Goal: Task Accomplishment & Management: Complete application form

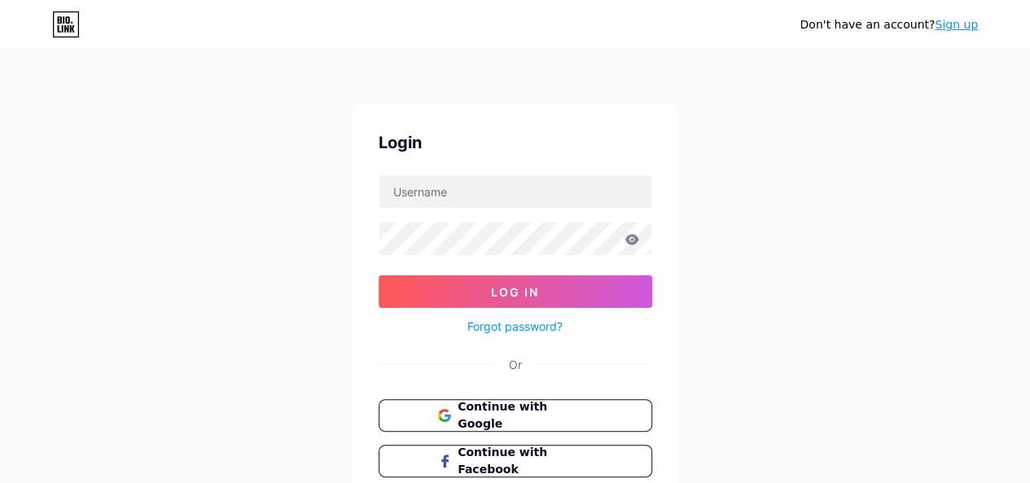
scroll to position [115, 0]
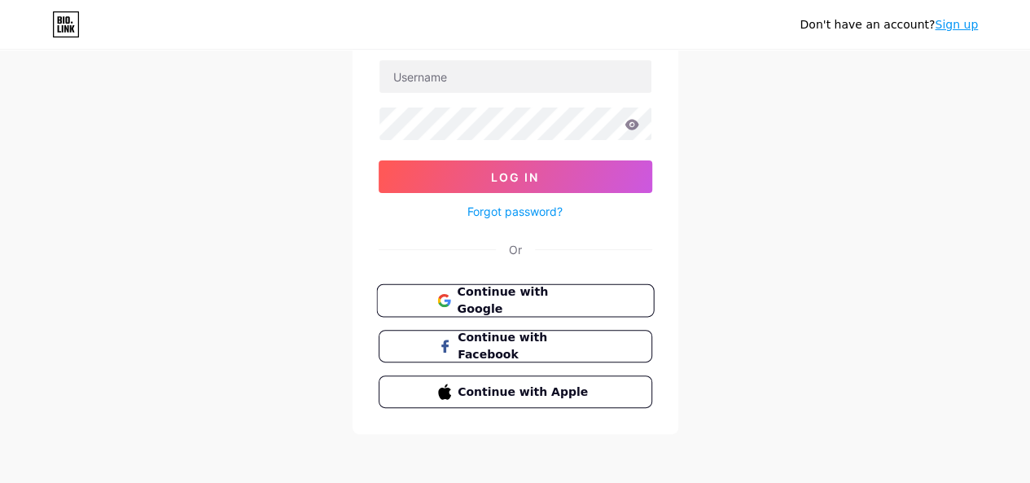
click at [550, 291] on span "Continue with Google" at bounding box center [525, 300] width 136 height 35
click at [949, 26] on link "Sign up" at bounding box center [956, 24] width 43 height 13
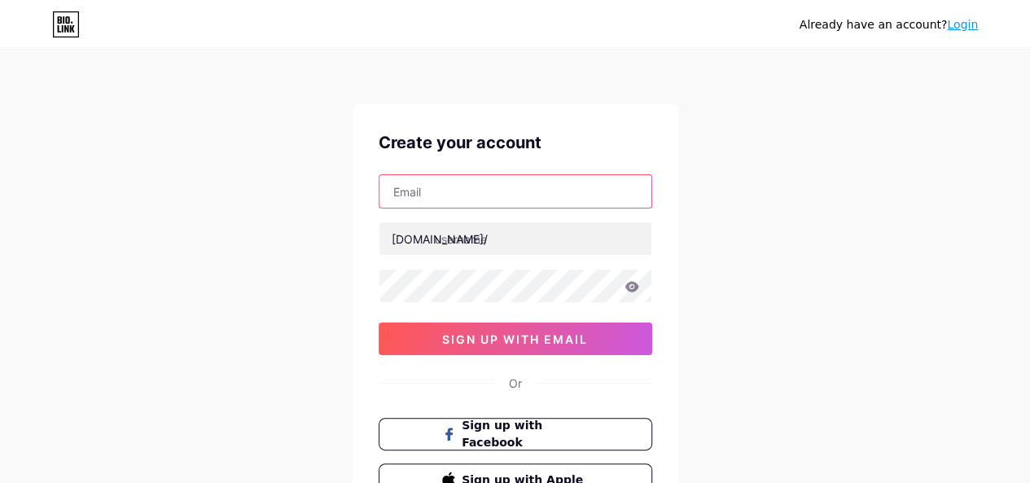
click at [471, 191] on input "text" at bounding box center [515, 191] width 272 height 33
paste input "lubexegy@fxzig.com"
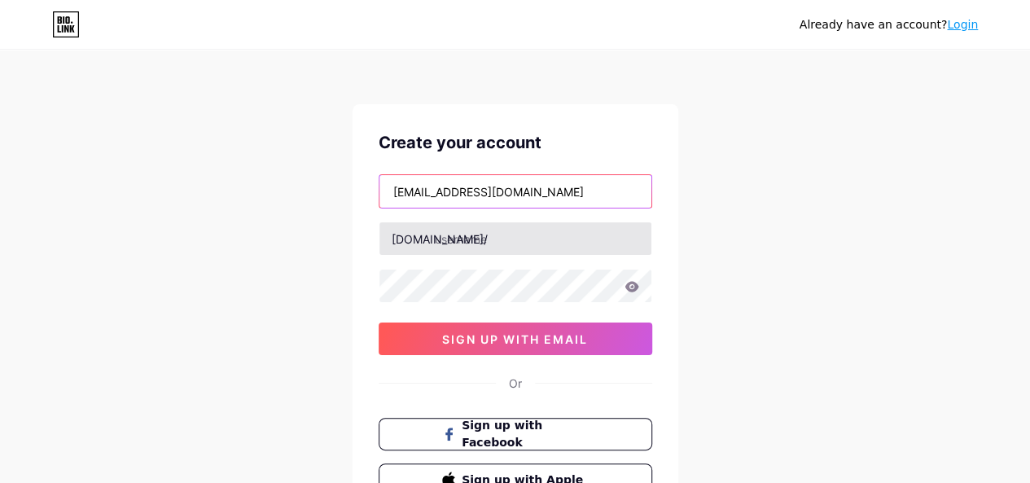
type input "lubexegy@fxzig.com"
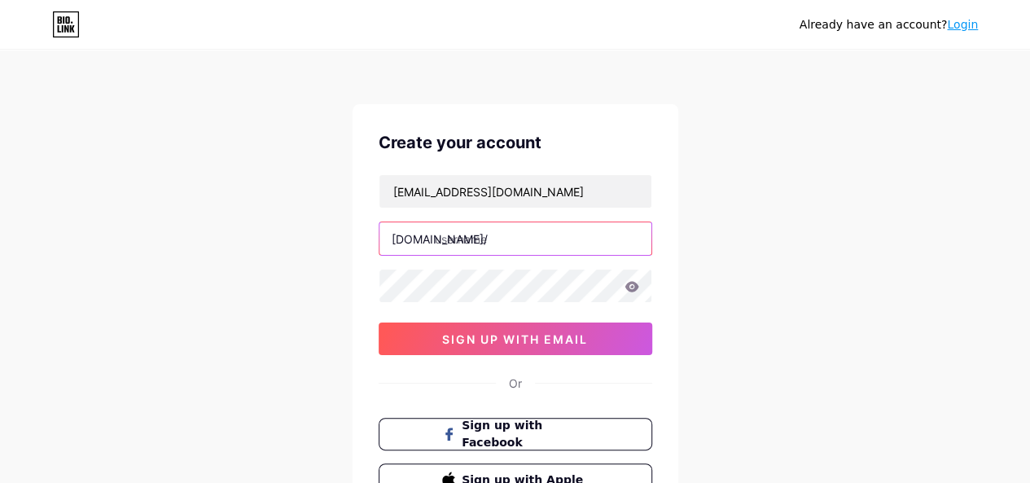
click at [495, 247] on input "text" at bounding box center [515, 238] width 272 height 33
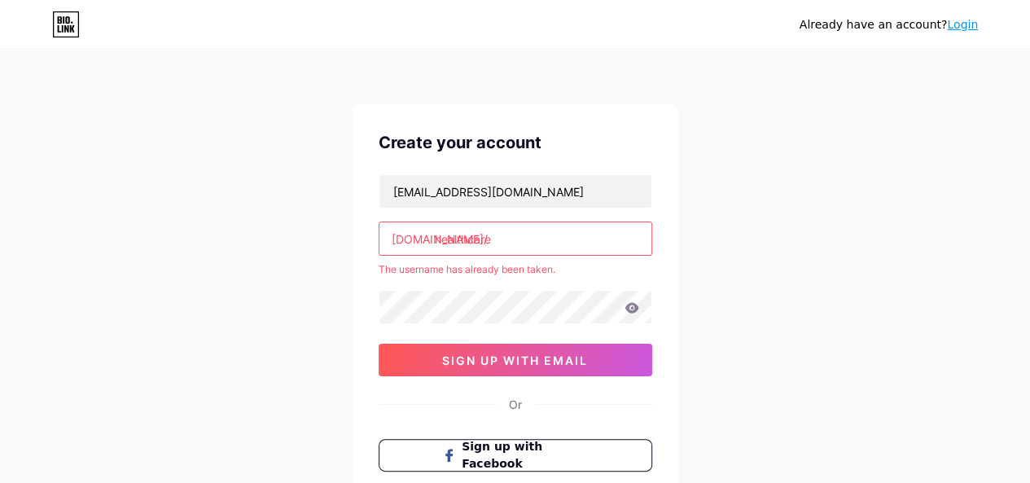
click at [489, 239] on input "healthcare" at bounding box center [515, 238] width 272 height 33
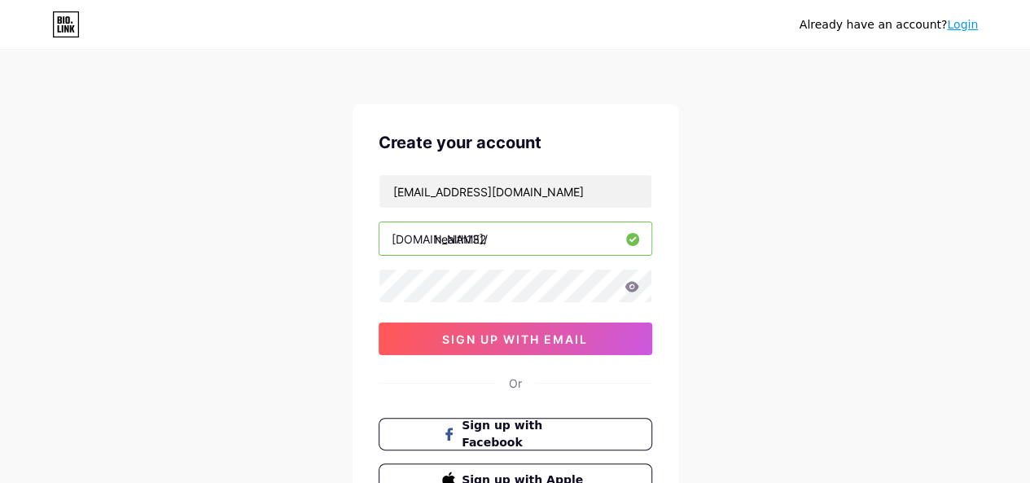
type input "health132"
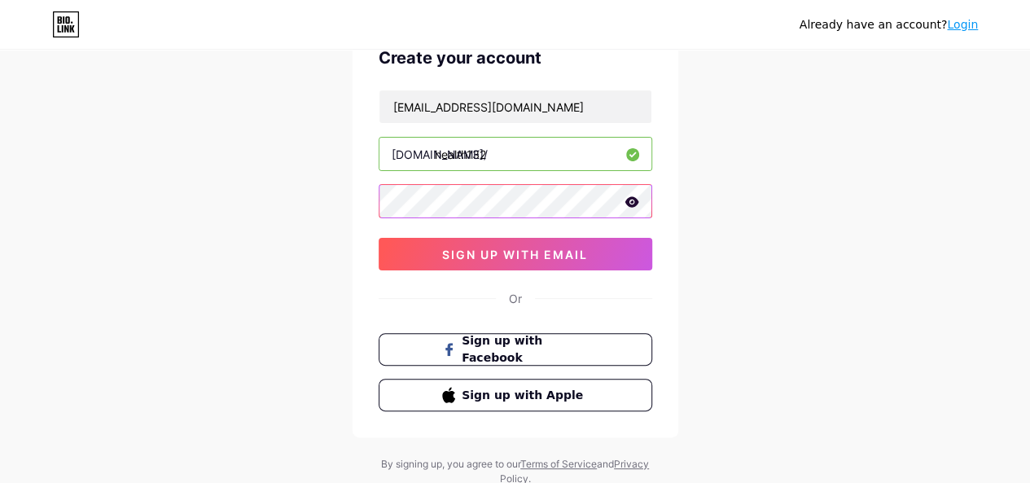
scroll to position [108, 0]
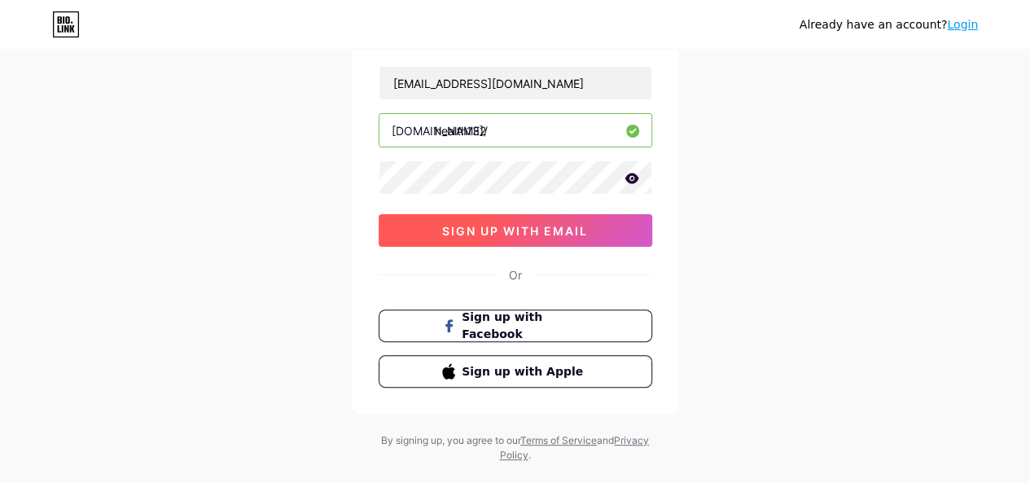
click at [529, 244] on button "sign up with email" at bounding box center [516, 230] width 274 height 33
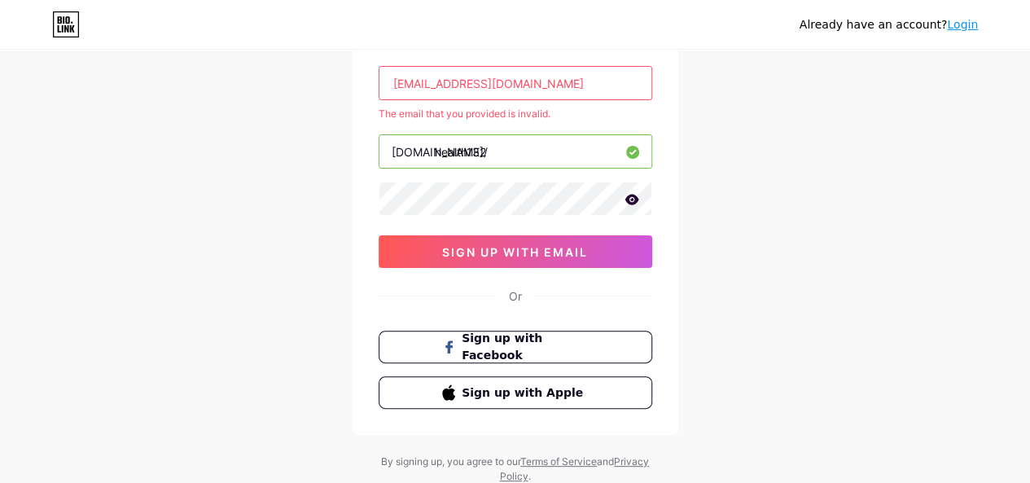
click at [494, 82] on input "lubexegy@fxzig.com" at bounding box center [515, 83] width 272 height 33
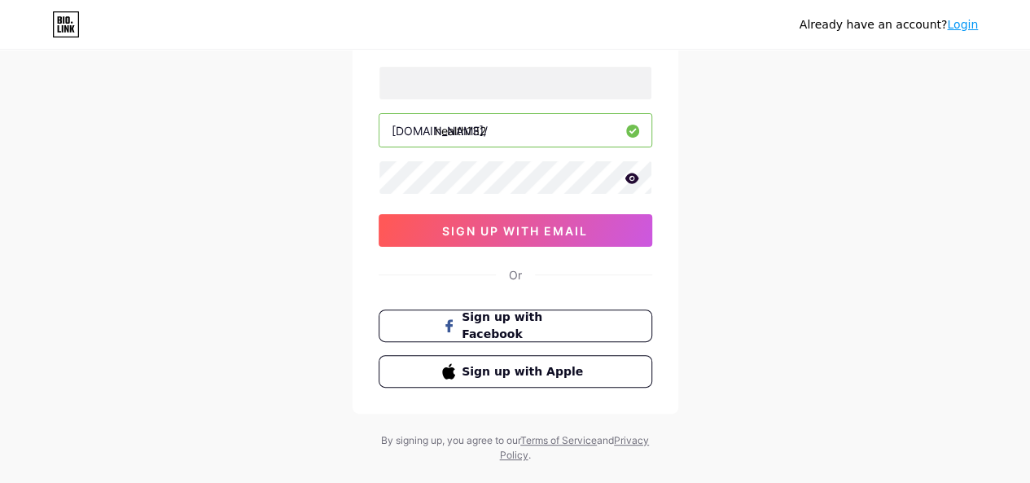
click at [470, 102] on div "bio.link/ health132 sign up with email" at bounding box center [516, 156] width 274 height 181
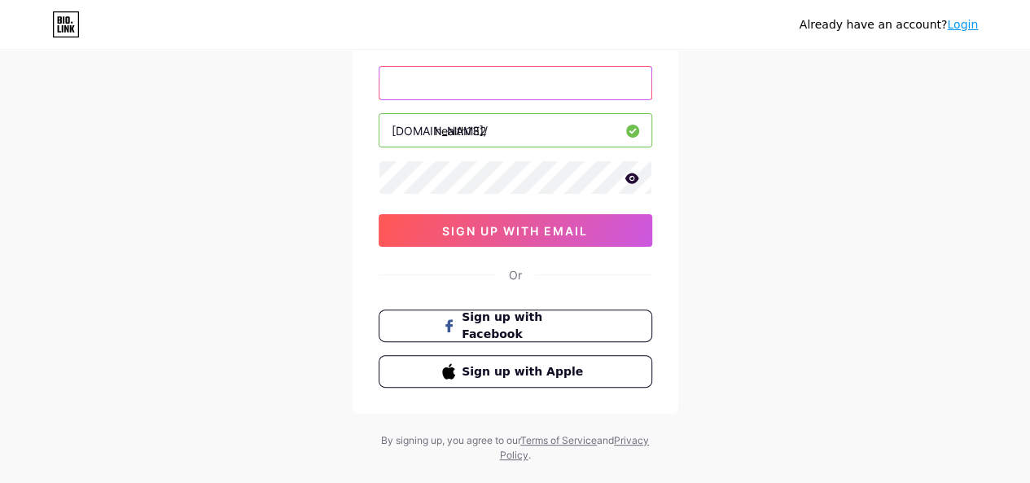
click at [460, 73] on input "text" at bounding box center [515, 83] width 272 height 33
paste input "xeqokyxe@forexnews.bg"
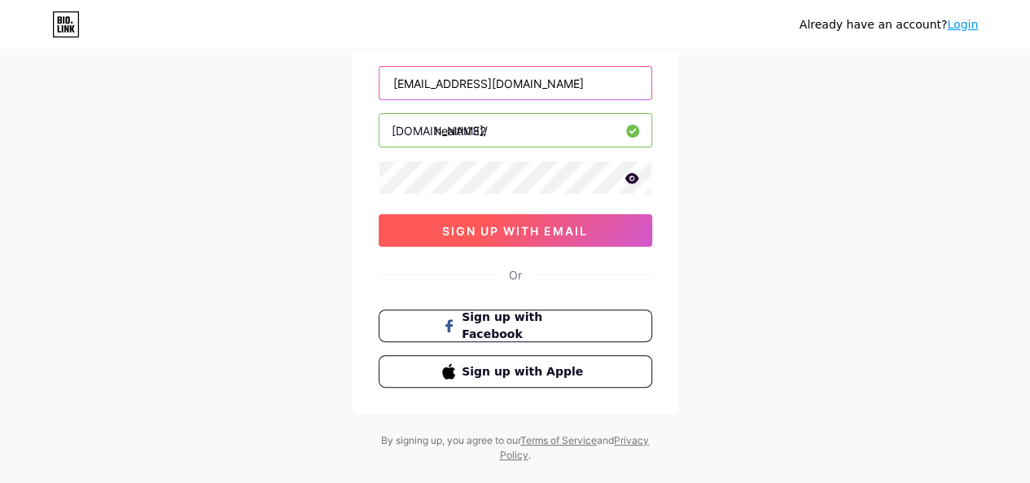
type input "xeqokyxe@forexnews.bg"
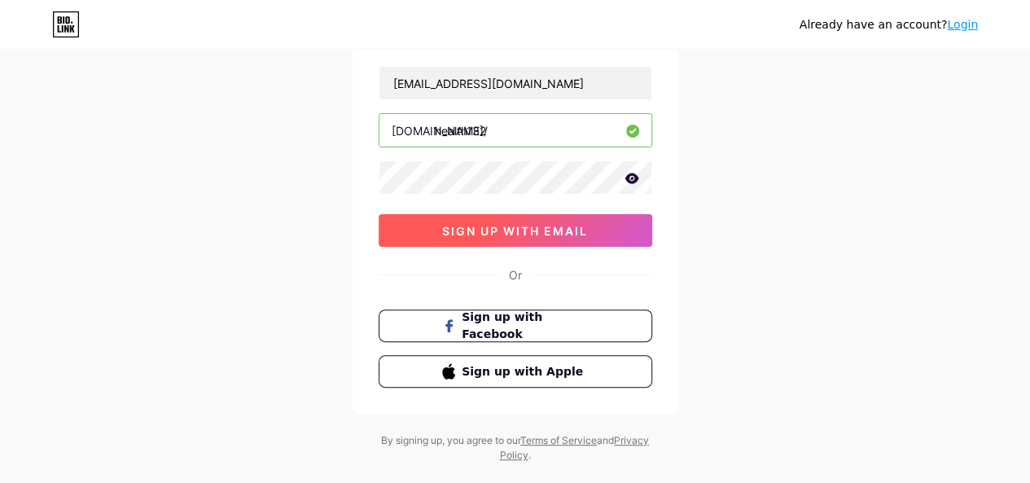
click at [541, 227] on span "sign up with email" at bounding box center [515, 231] width 146 height 14
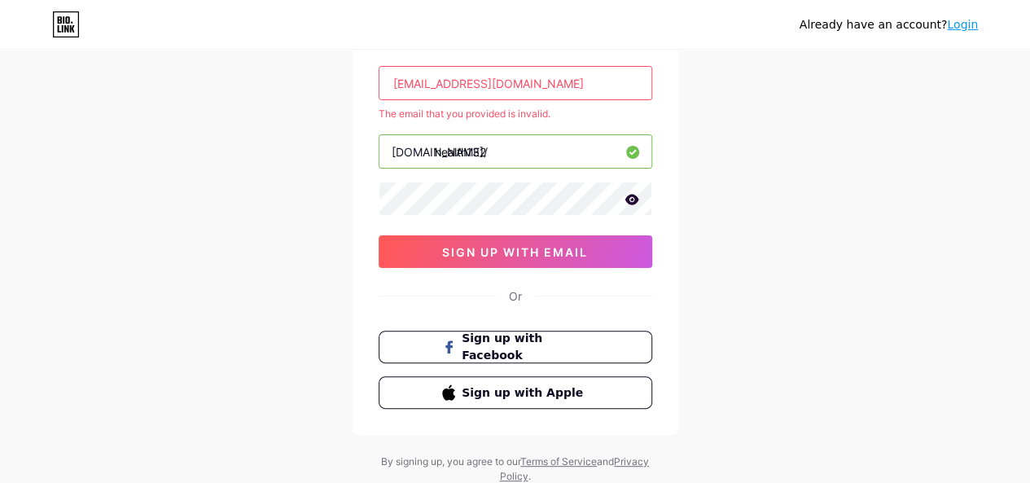
click at [532, 64] on div "Create your account xeqokyxe@forexnews.bg The email that you provided is invali…" at bounding box center [516, 215] width 326 height 439
click at [531, 68] on input "xeqokyxe@forexnews.bg" at bounding box center [515, 83] width 272 height 33
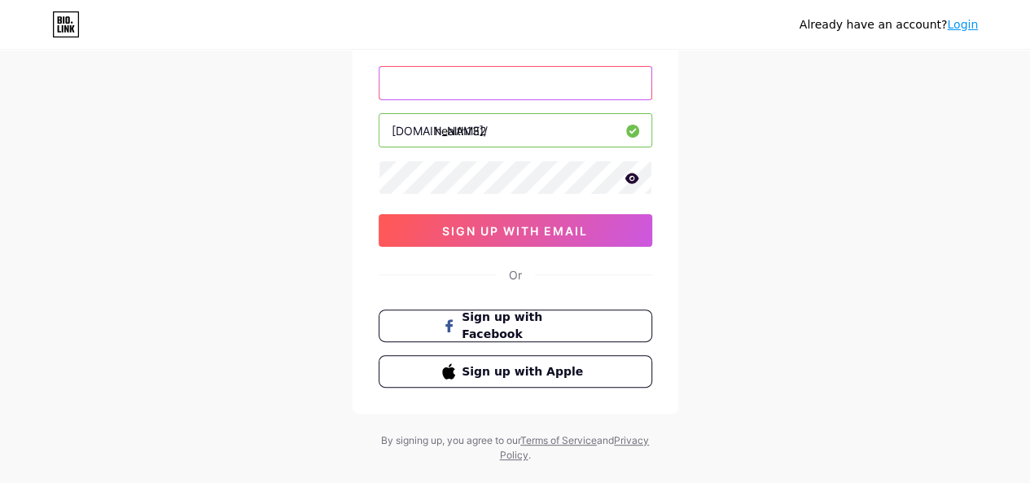
click at [441, 76] on input "text" at bounding box center [515, 83] width 272 height 33
paste input "higiw32971@reifide.com"
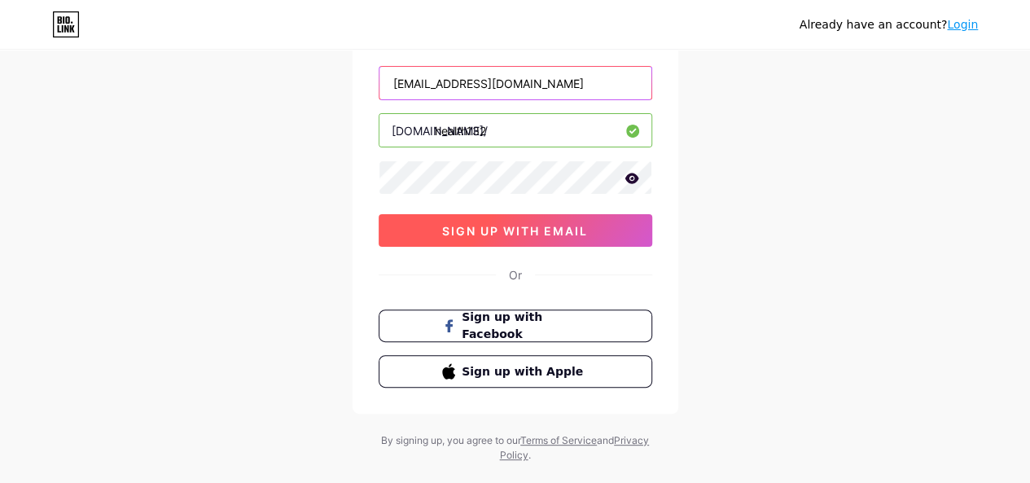
type input "higiw32971@reifide.com"
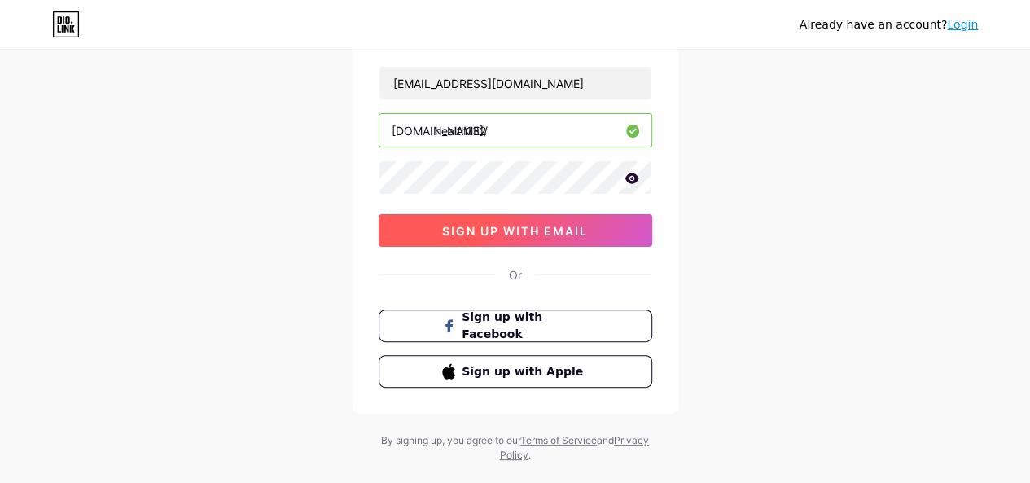
click at [519, 229] on span "sign up with email" at bounding box center [515, 231] width 146 height 14
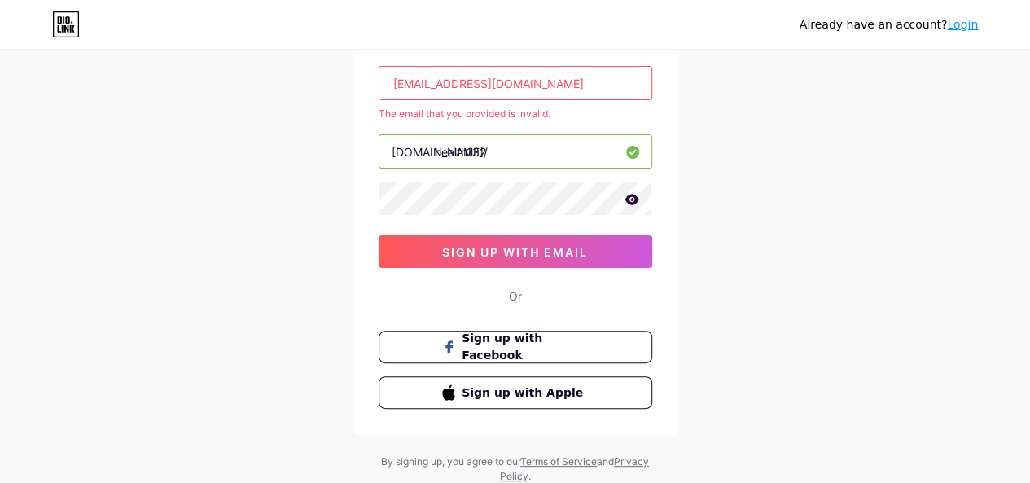
click at [508, 83] on input "higiw32971@reifide.com" at bounding box center [515, 83] width 272 height 33
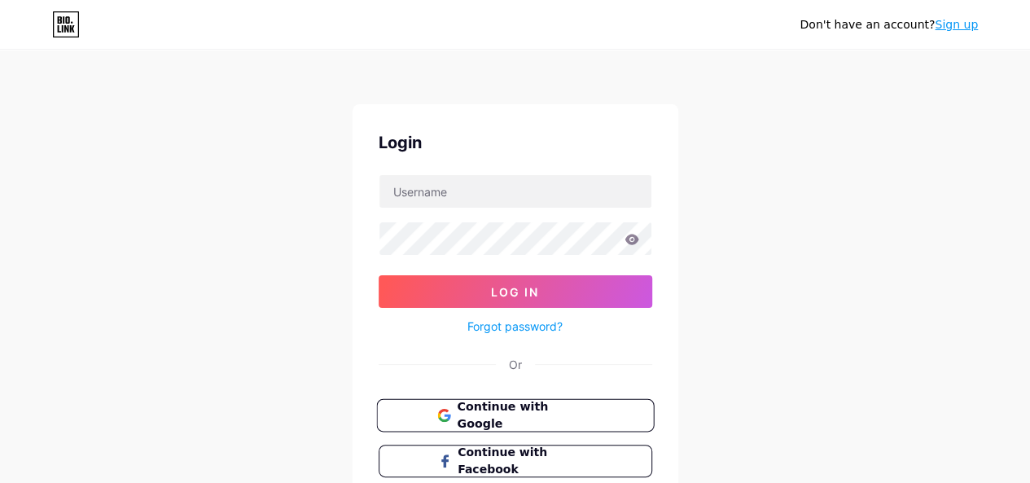
click at [541, 413] on span "Continue with Google" at bounding box center [525, 415] width 136 height 35
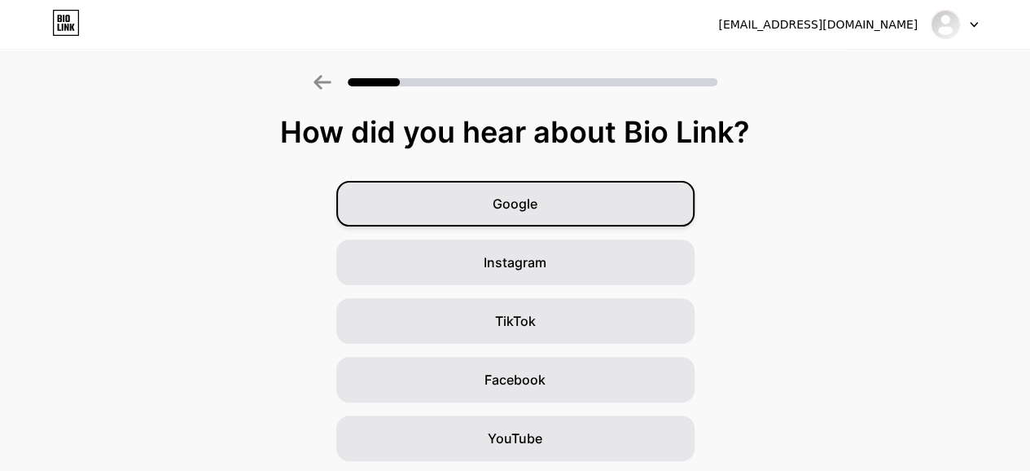
click at [576, 195] on div "Google" at bounding box center [515, 204] width 358 height 46
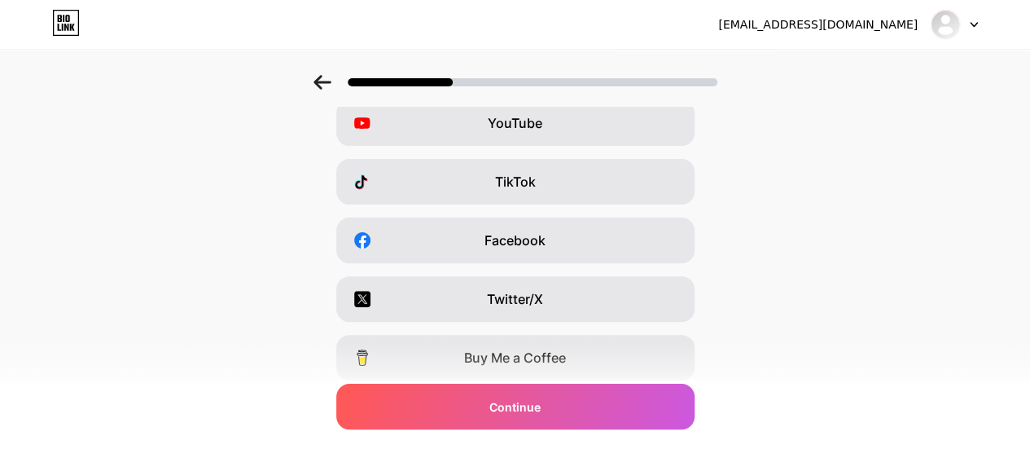
scroll to position [217, 0]
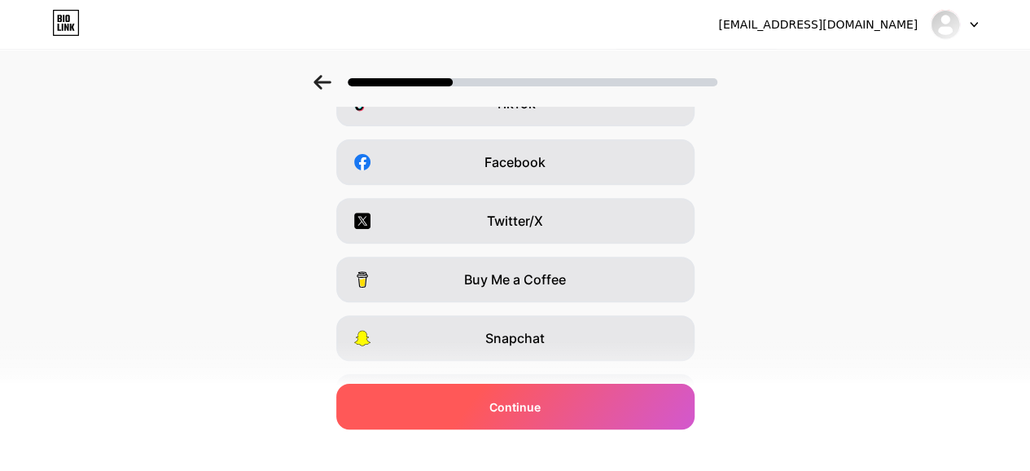
click at [538, 410] on span "Continue" at bounding box center [514, 406] width 51 height 17
click at [541, 411] on span "Continue" at bounding box center [514, 406] width 51 height 17
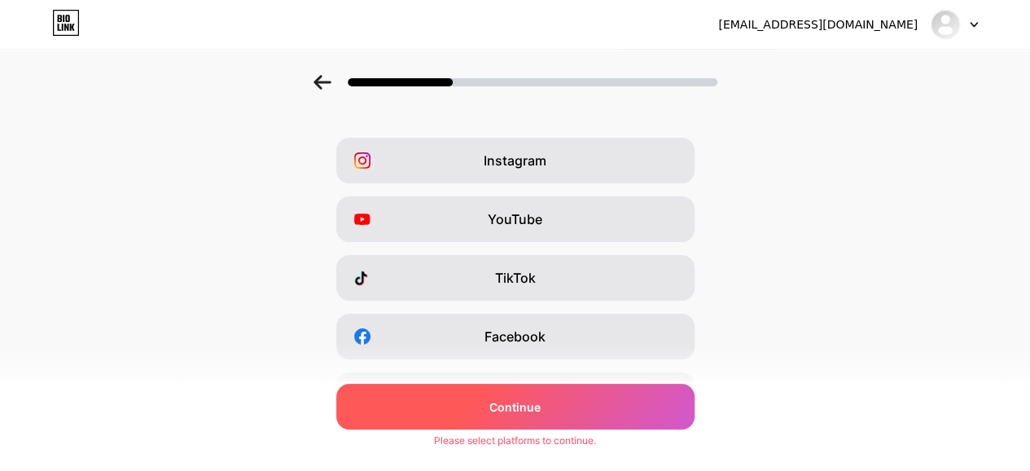
scroll to position [0, 0]
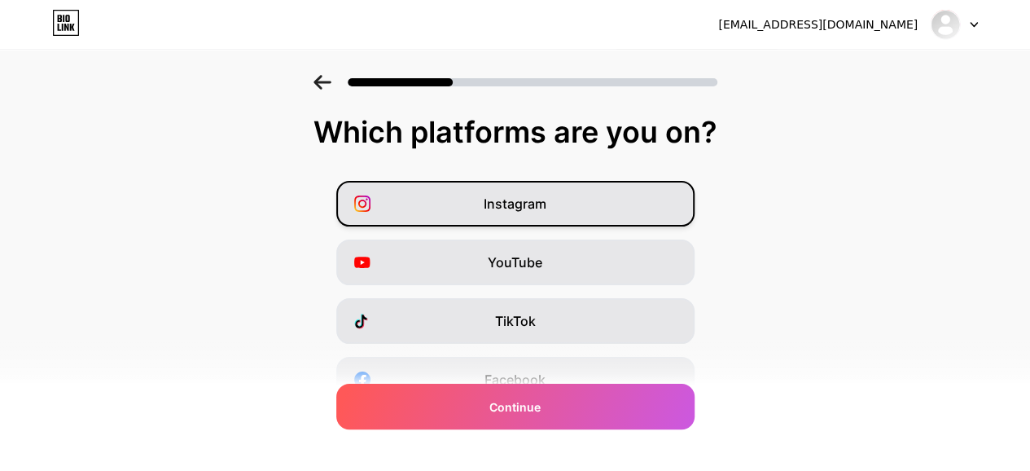
click at [525, 204] on span "Instagram" at bounding box center [515, 204] width 63 height 20
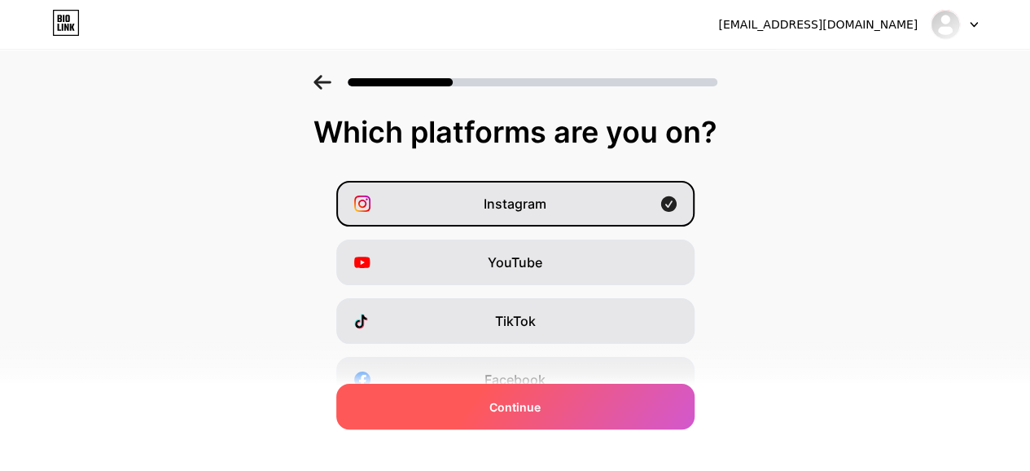
click at [567, 427] on div "Continue" at bounding box center [515, 406] width 358 height 46
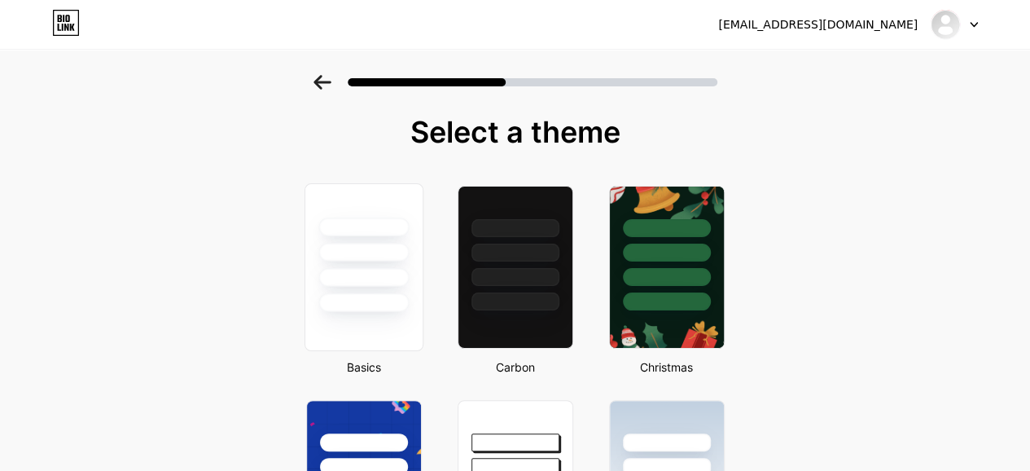
click at [373, 304] on div at bounding box center [363, 302] width 90 height 19
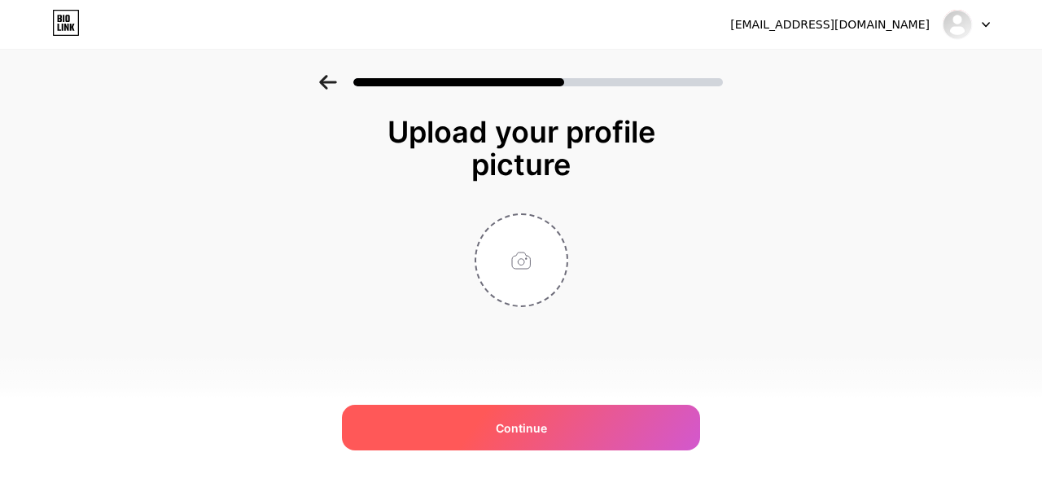
click at [565, 423] on div "Continue" at bounding box center [521, 428] width 358 height 46
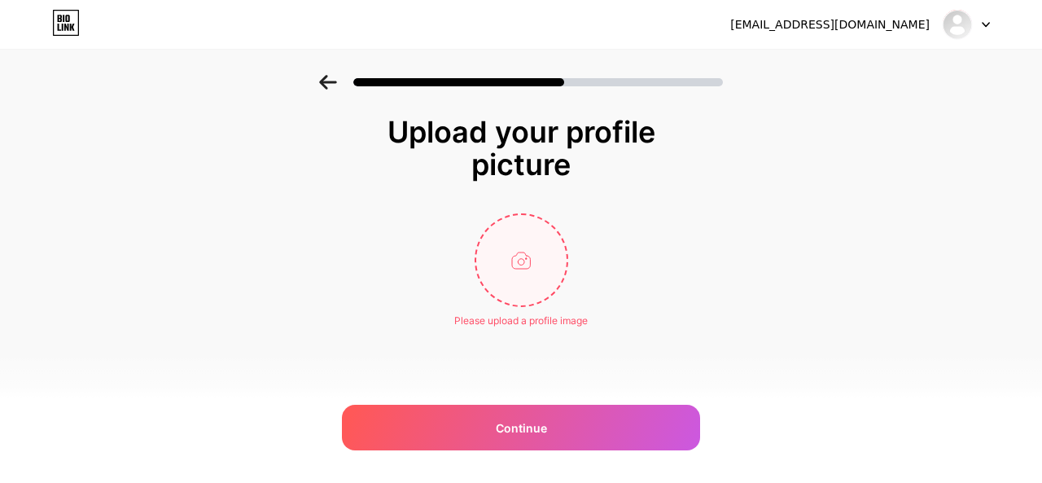
click at [513, 266] on input "file" at bounding box center [521, 260] width 90 height 90
type input "C:\fakepath\OIP (1).webp"
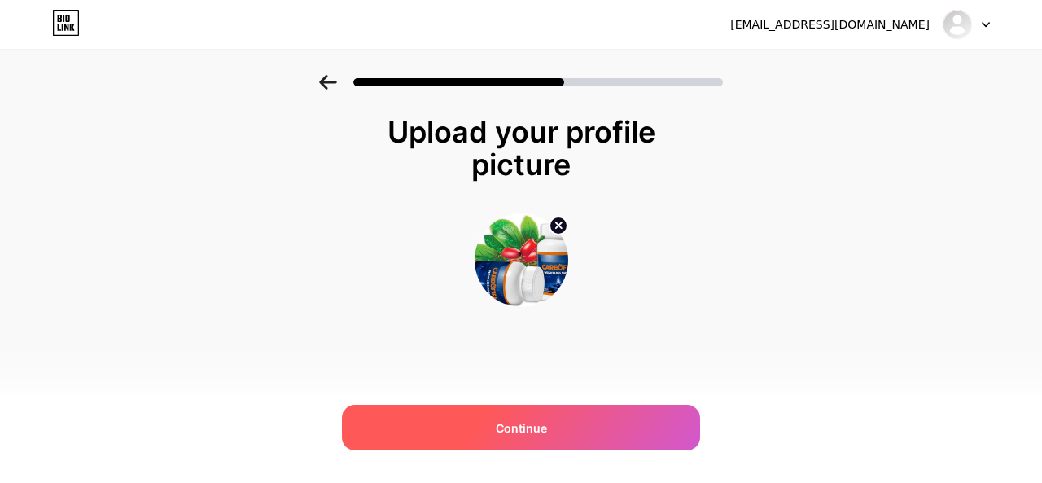
click at [592, 419] on div "Continue" at bounding box center [521, 428] width 358 height 46
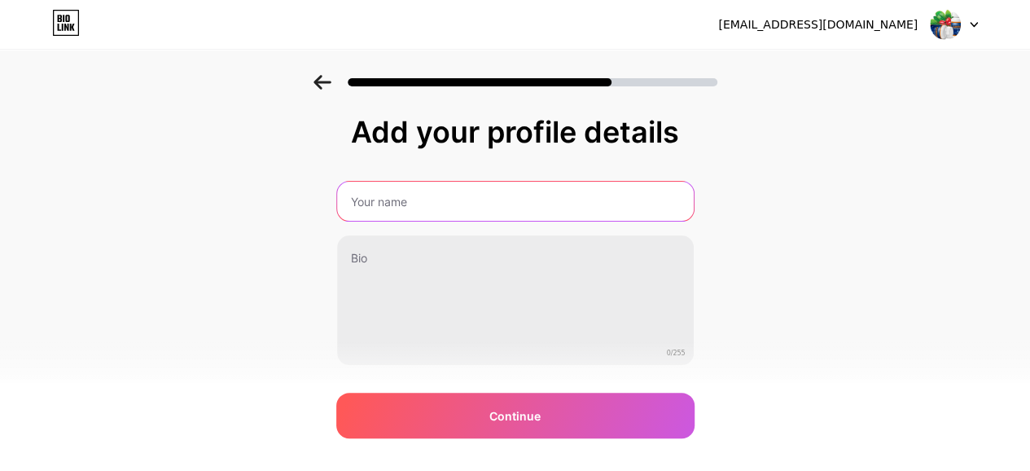
click at [490, 212] on input "text" at bounding box center [515, 201] width 357 height 39
click at [459, 199] on input "text" at bounding box center [515, 201] width 360 height 39
type input "health care"
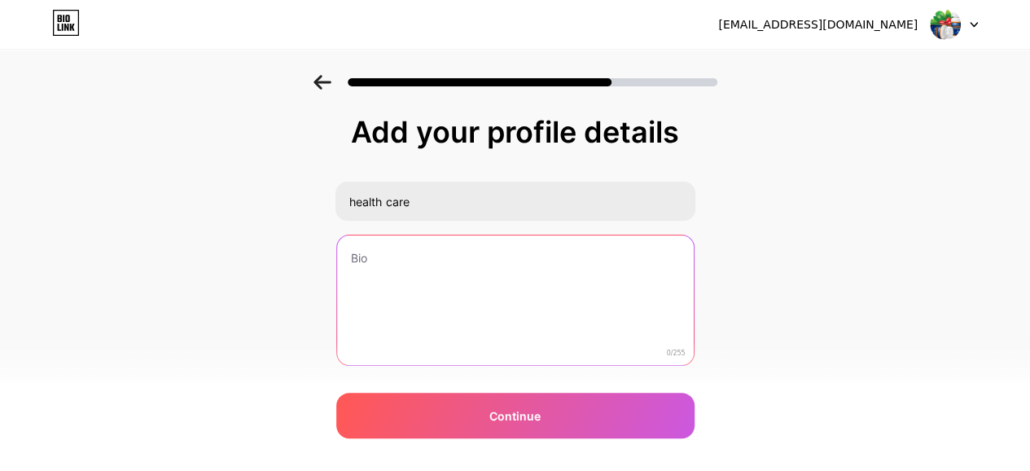
click at [482, 261] on textarea at bounding box center [515, 300] width 357 height 131
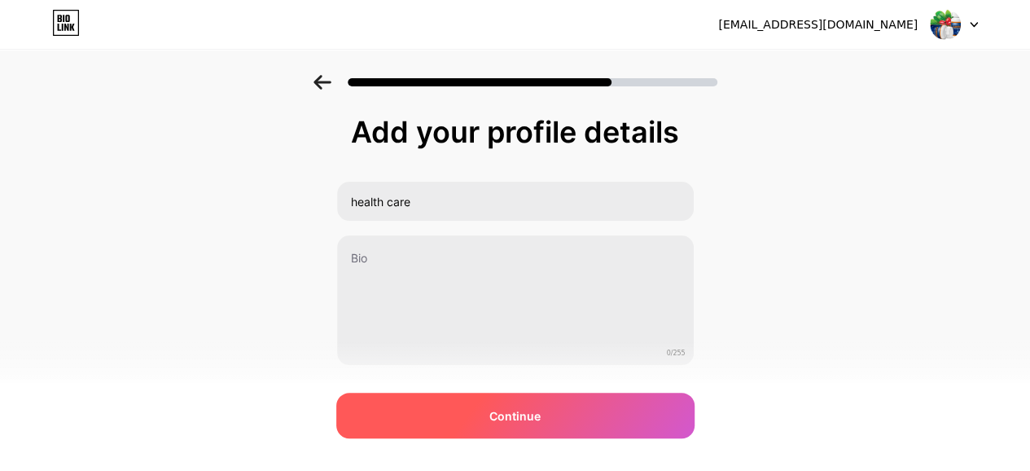
click at [511, 405] on div "Continue" at bounding box center [515, 415] width 358 height 46
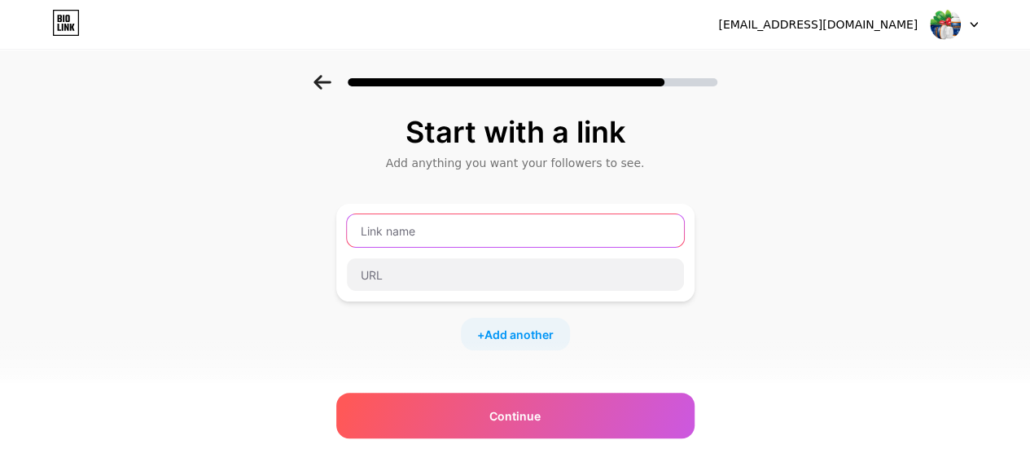
click at [477, 239] on input "text" at bounding box center [515, 230] width 337 height 33
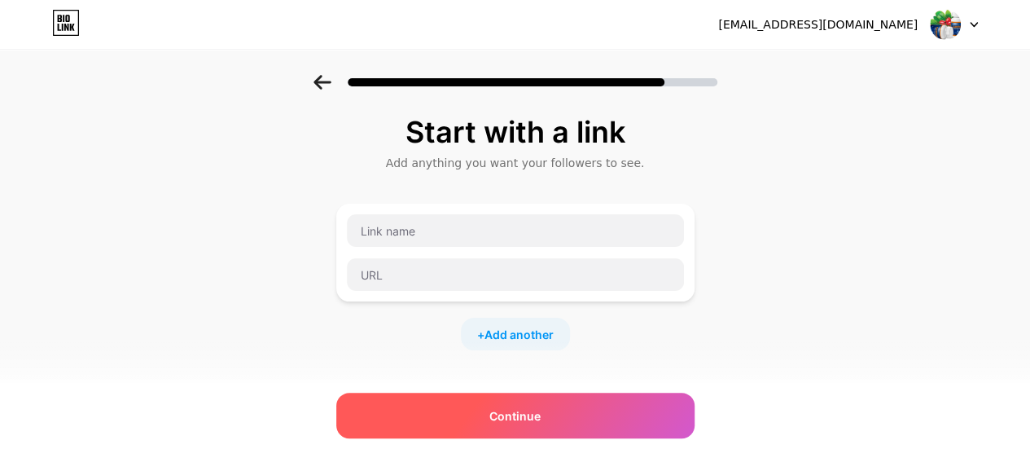
click at [541, 411] on span "Continue" at bounding box center [514, 415] width 51 height 17
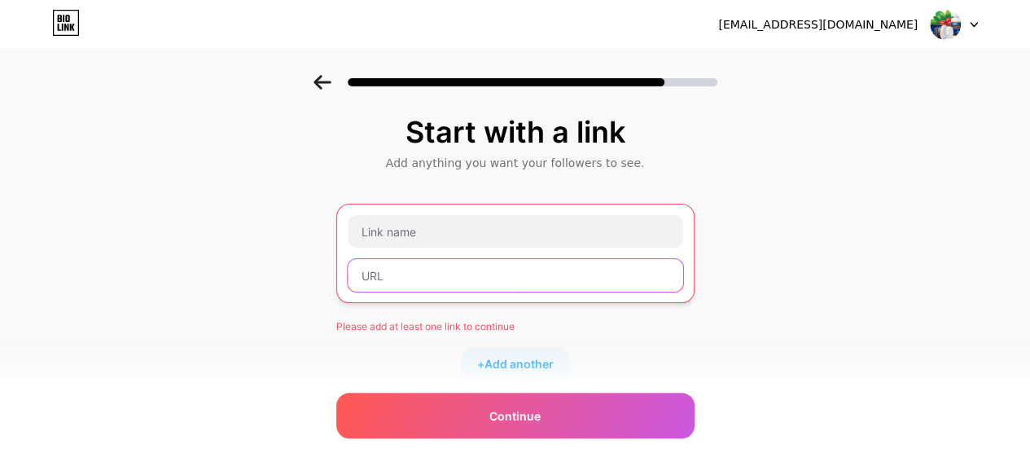
click at [469, 259] on input "text" at bounding box center [515, 275] width 335 height 33
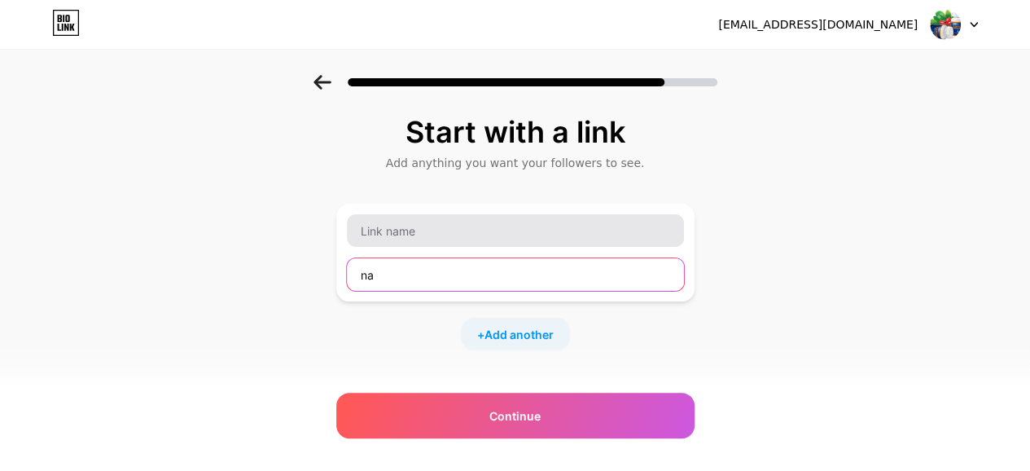
type input "na"
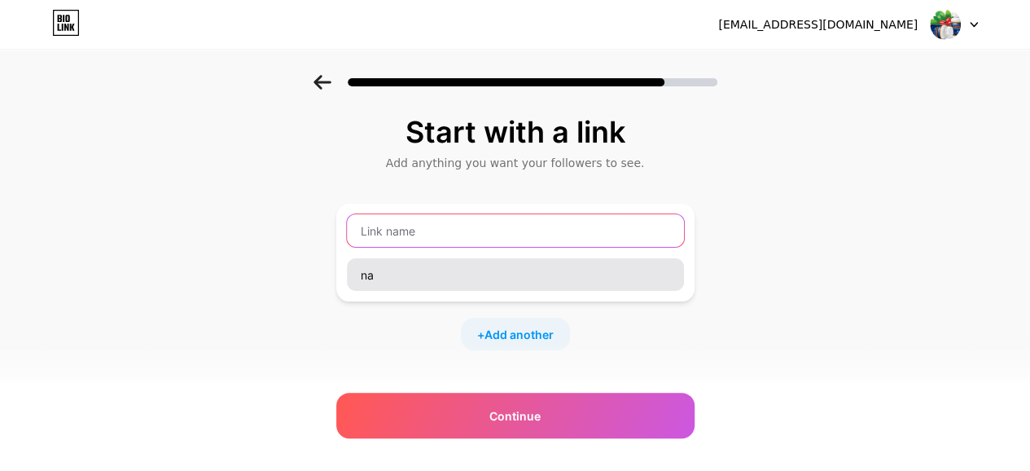
drag, startPoint x: 462, startPoint y: 232, endPoint x: 462, endPoint y: 277, distance: 44.8
click at [462, 232] on input "text" at bounding box center [515, 230] width 337 height 33
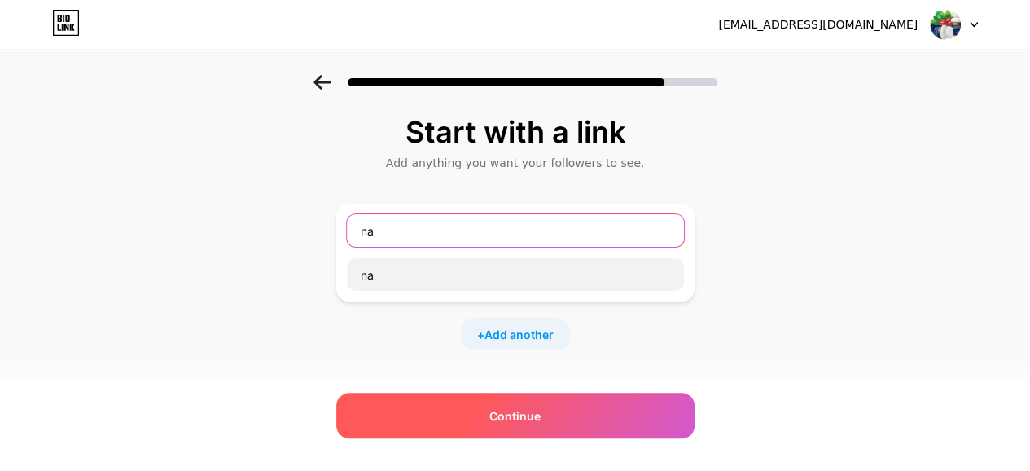
type input "na"
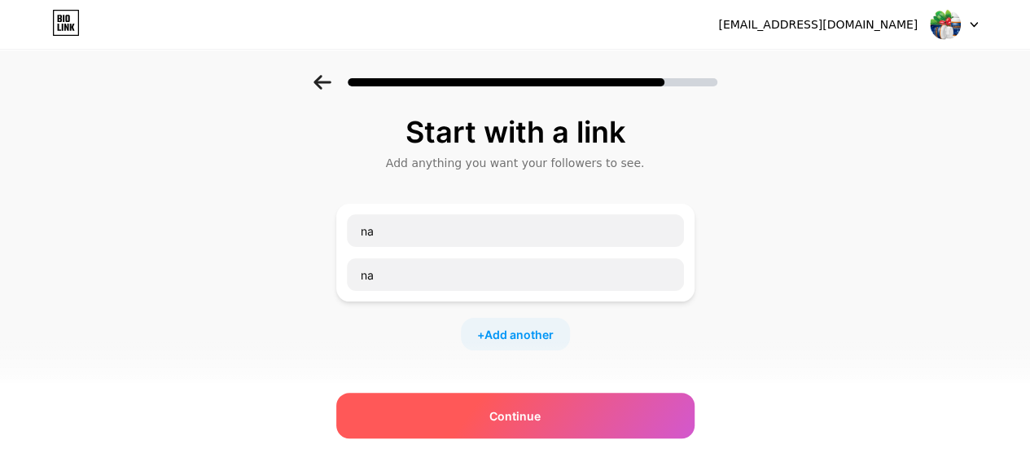
click at [539, 405] on div "Continue" at bounding box center [515, 415] width 358 height 46
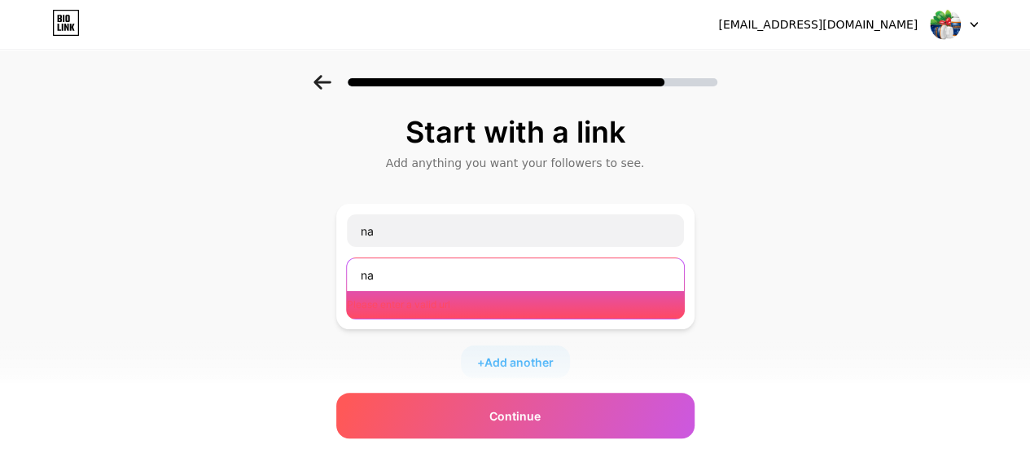
click at [443, 276] on input "na" at bounding box center [515, 274] width 337 height 33
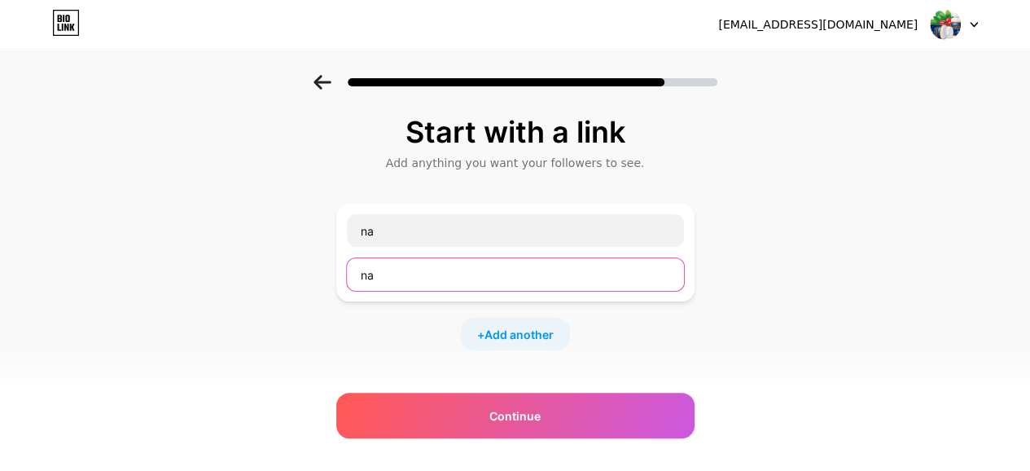
type input "n"
